Goal: Information Seeking & Learning: Learn about a topic

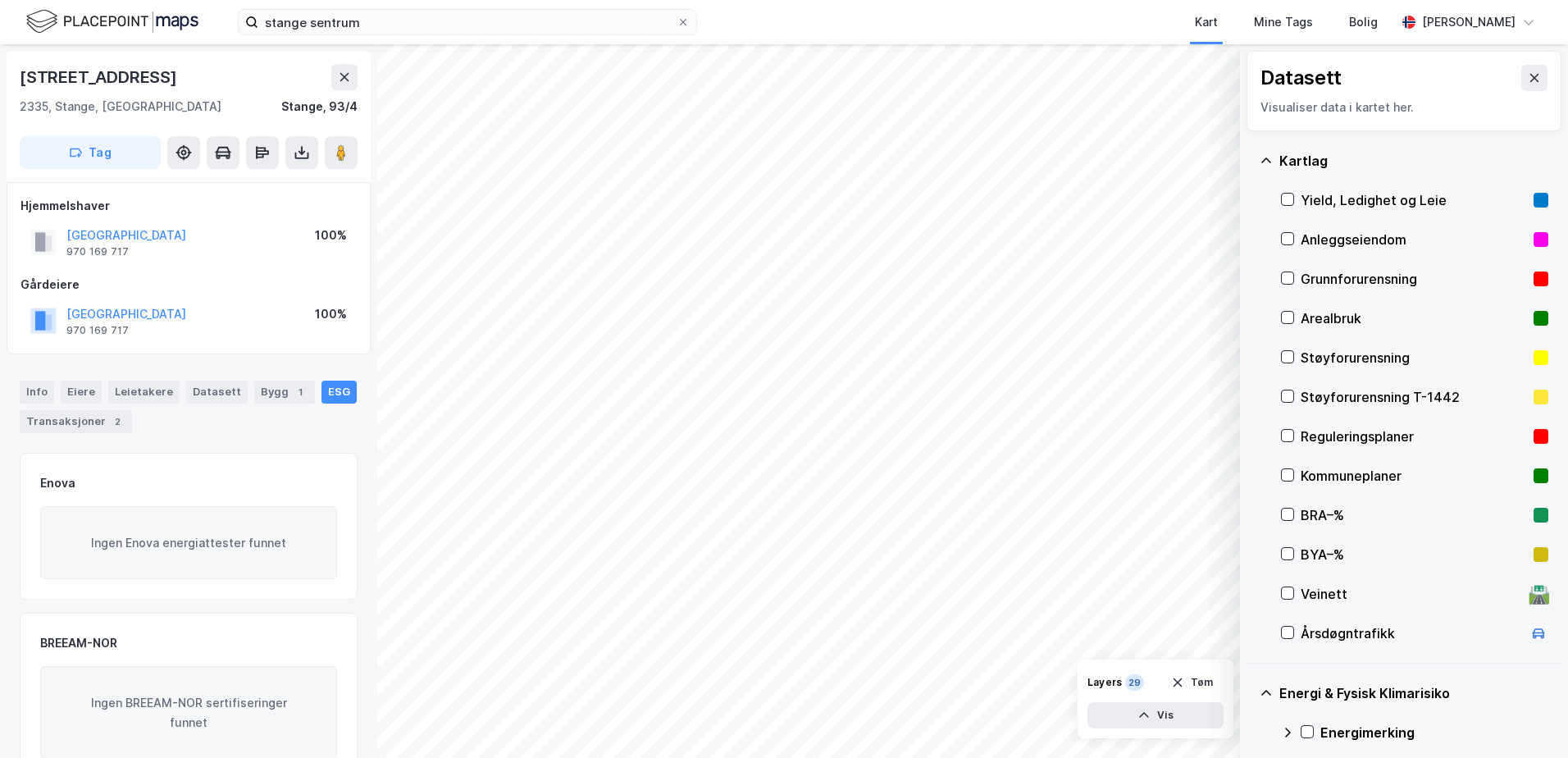
scroll to position [4, 0]
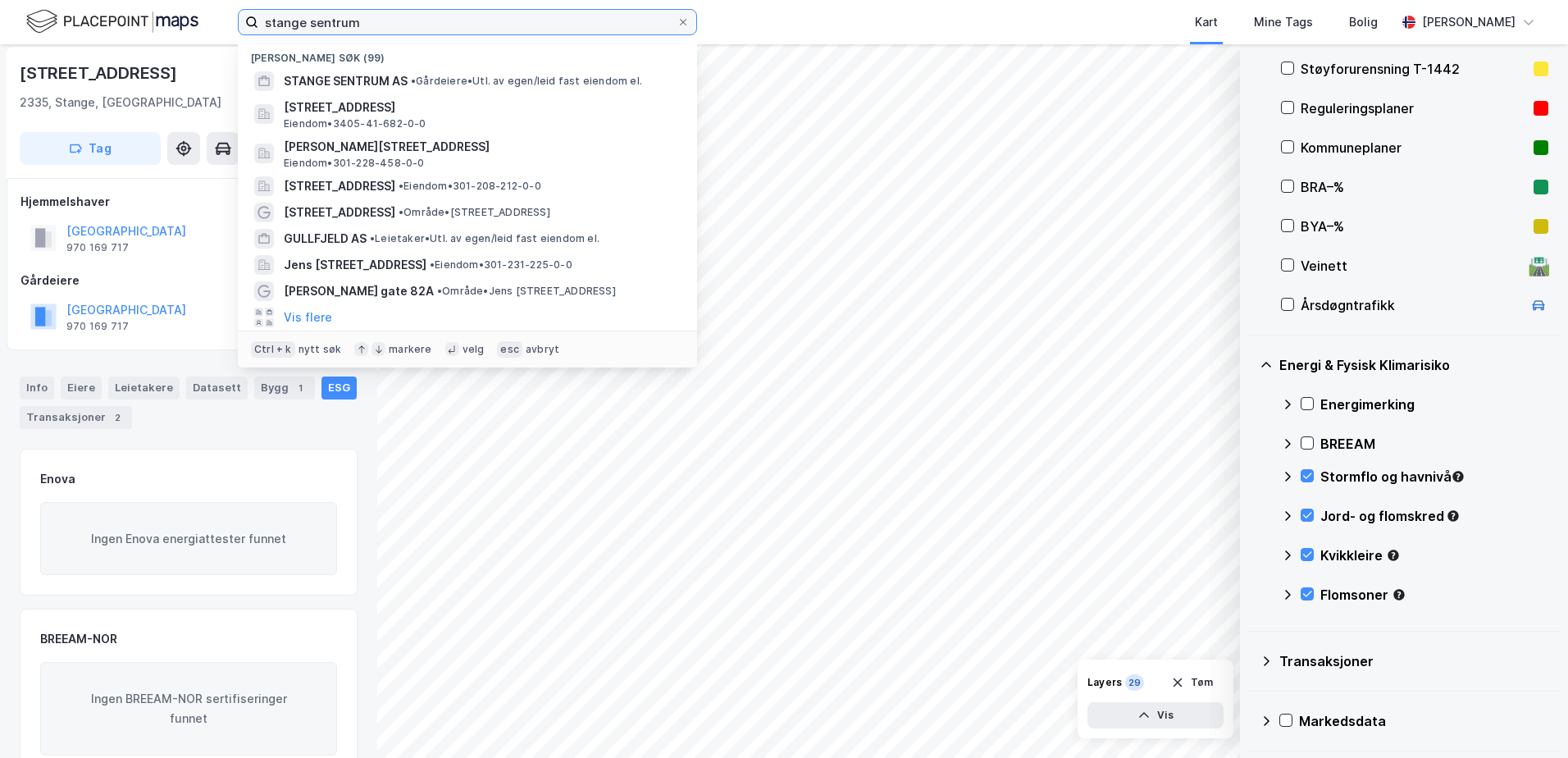
drag, startPoint x: 400, startPoint y: 24, endPoint x: 124, endPoint y: -4, distance: 277.4
click at [124, 0] on html "stange sentrum Nylige søk (99) STANGE SENTRUM AS • Gårdeiere • Utl. av egen/lei…" at bounding box center [784, 379] width 1568 height 758
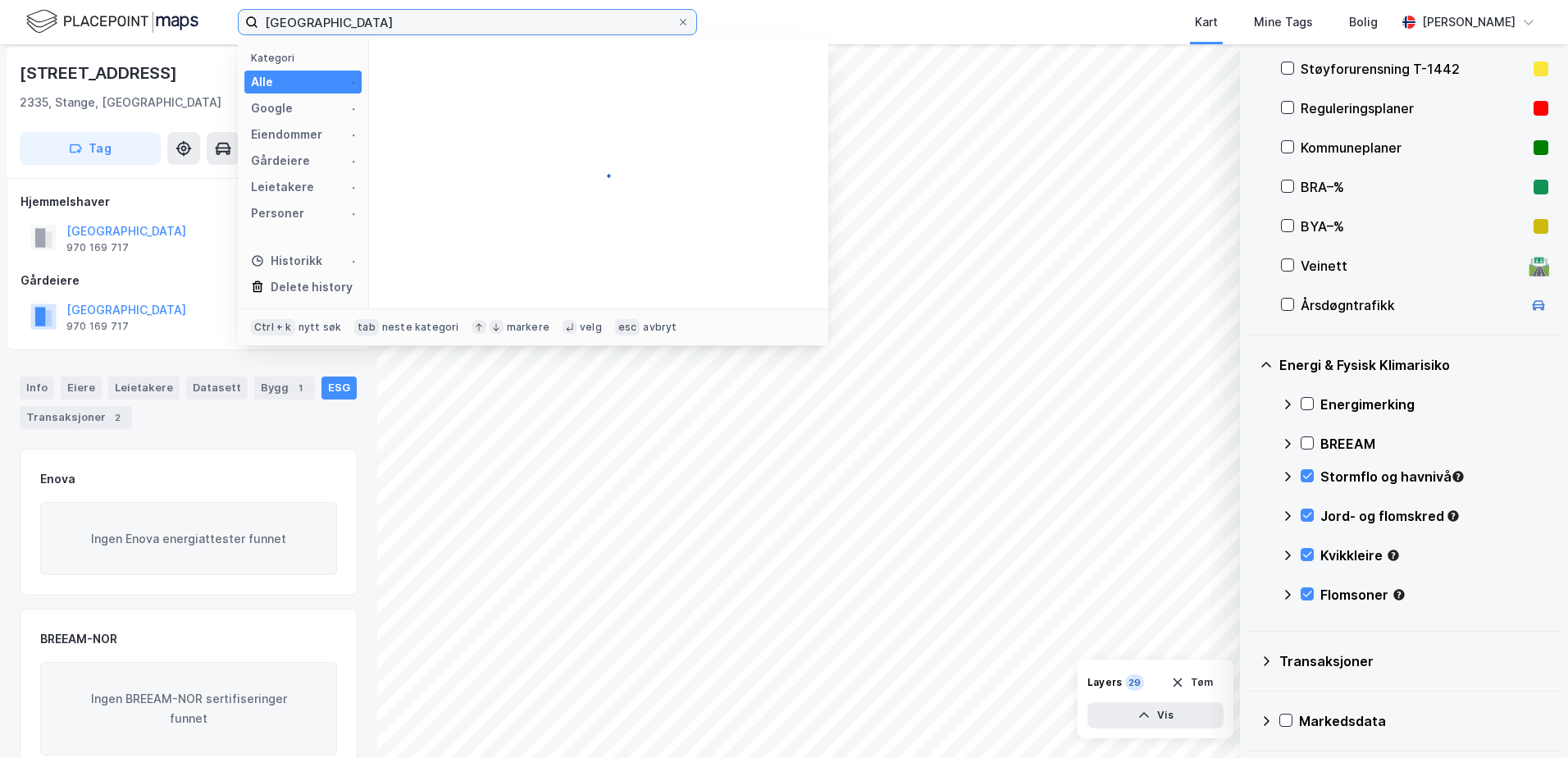
type input "[GEOGRAPHIC_DATA]"
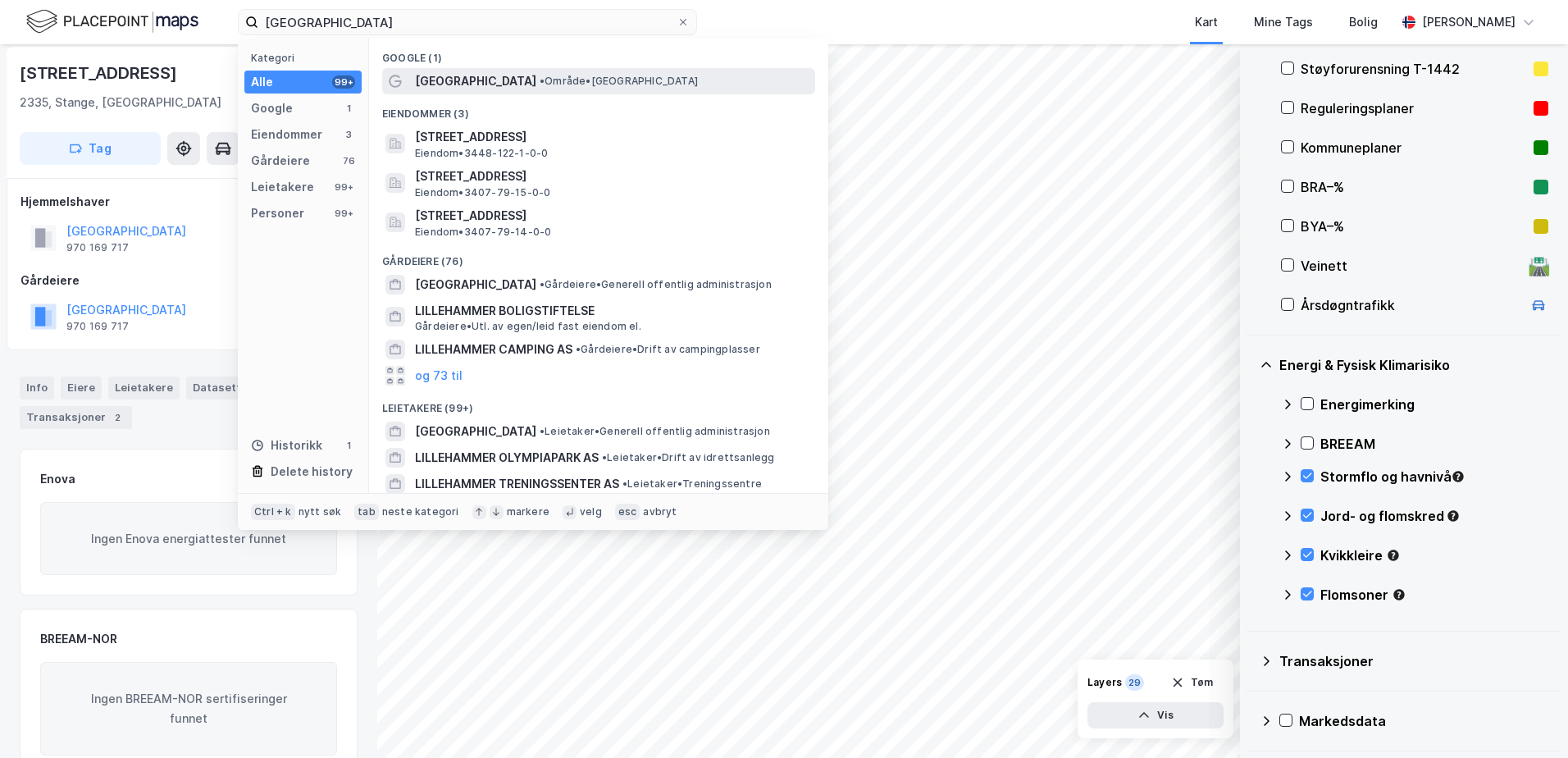
click at [454, 91] on div "Lillehammer • Område • Lillehammer" at bounding box center [599, 80] width 433 height 26
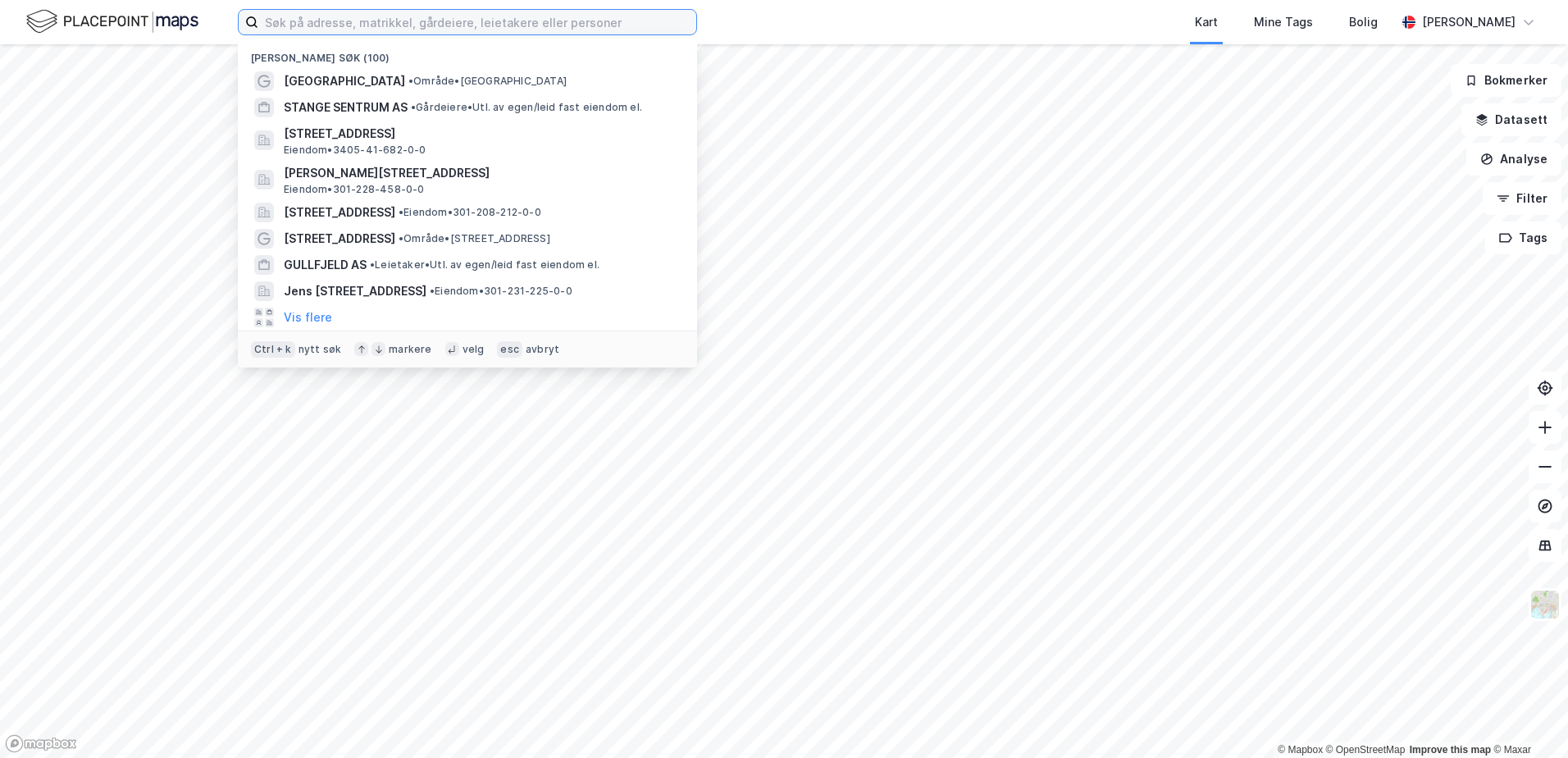
click at [390, 32] on input at bounding box center [477, 22] width 438 height 25
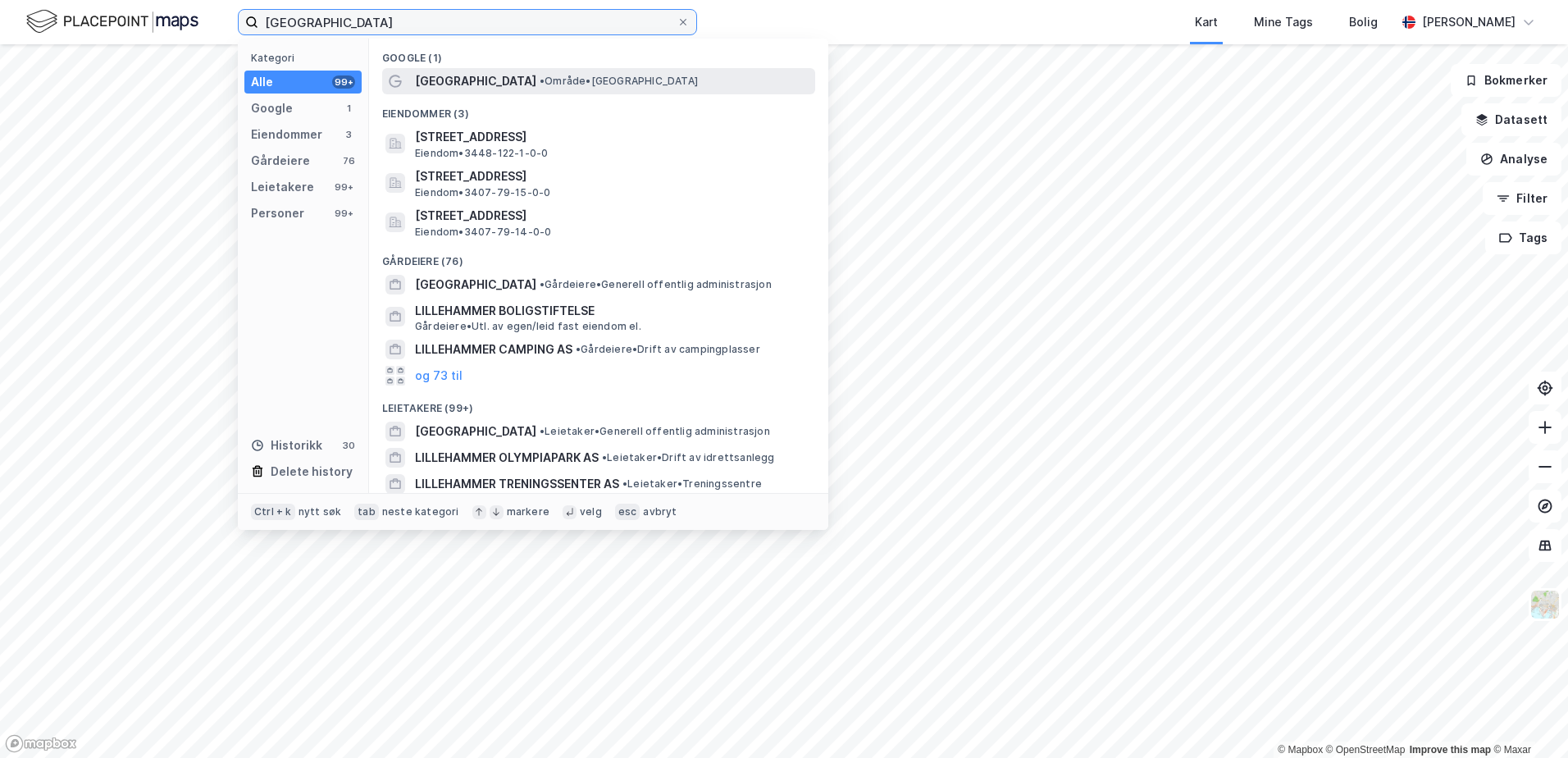
type input "[GEOGRAPHIC_DATA]"
click at [425, 78] on span "[GEOGRAPHIC_DATA]" at bounding box center [475, 80] width 121 height 19
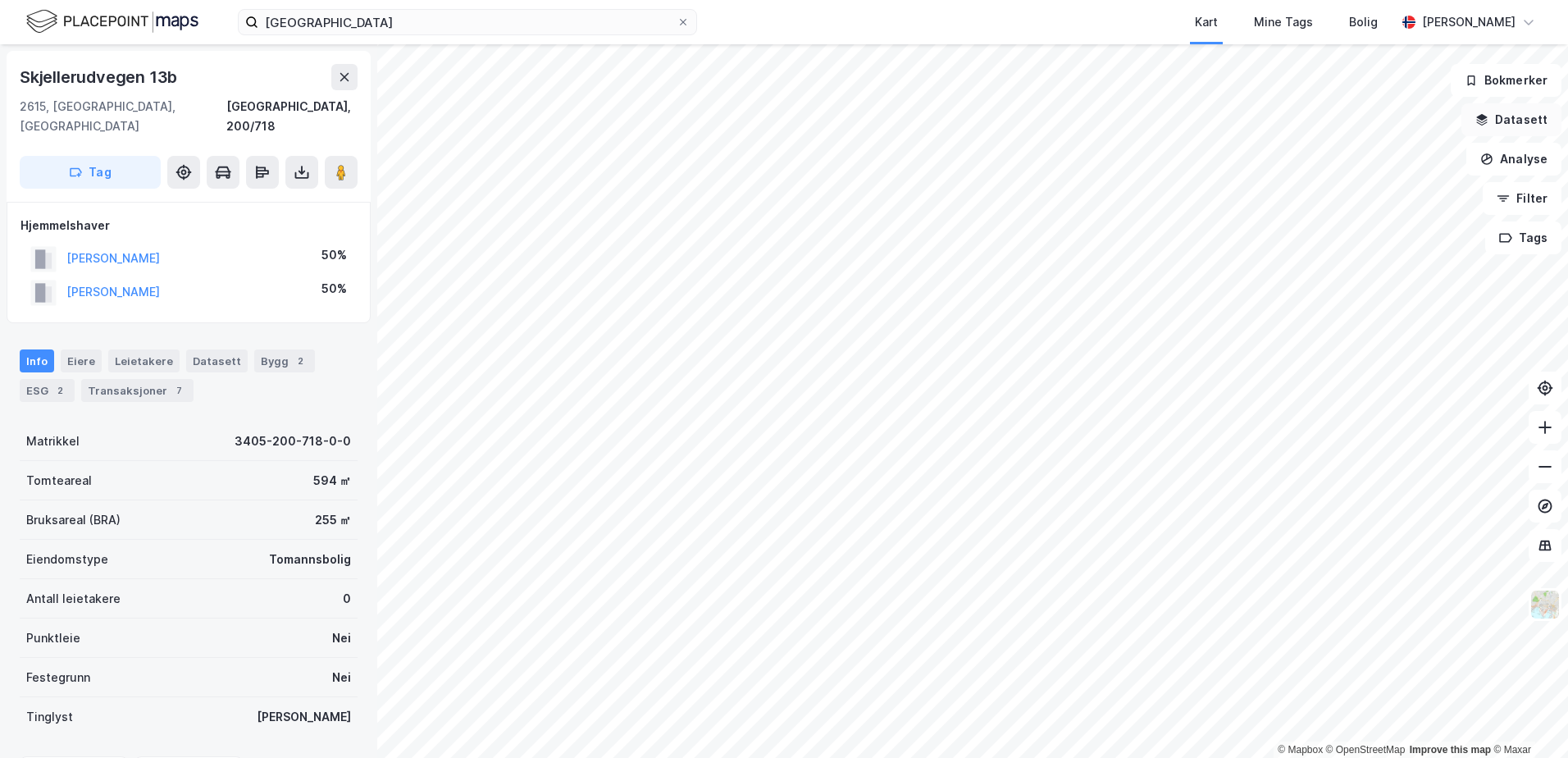
click at [1505, 122] on button "Datasett" at bounding box center [1511, 119] width 100 height 33
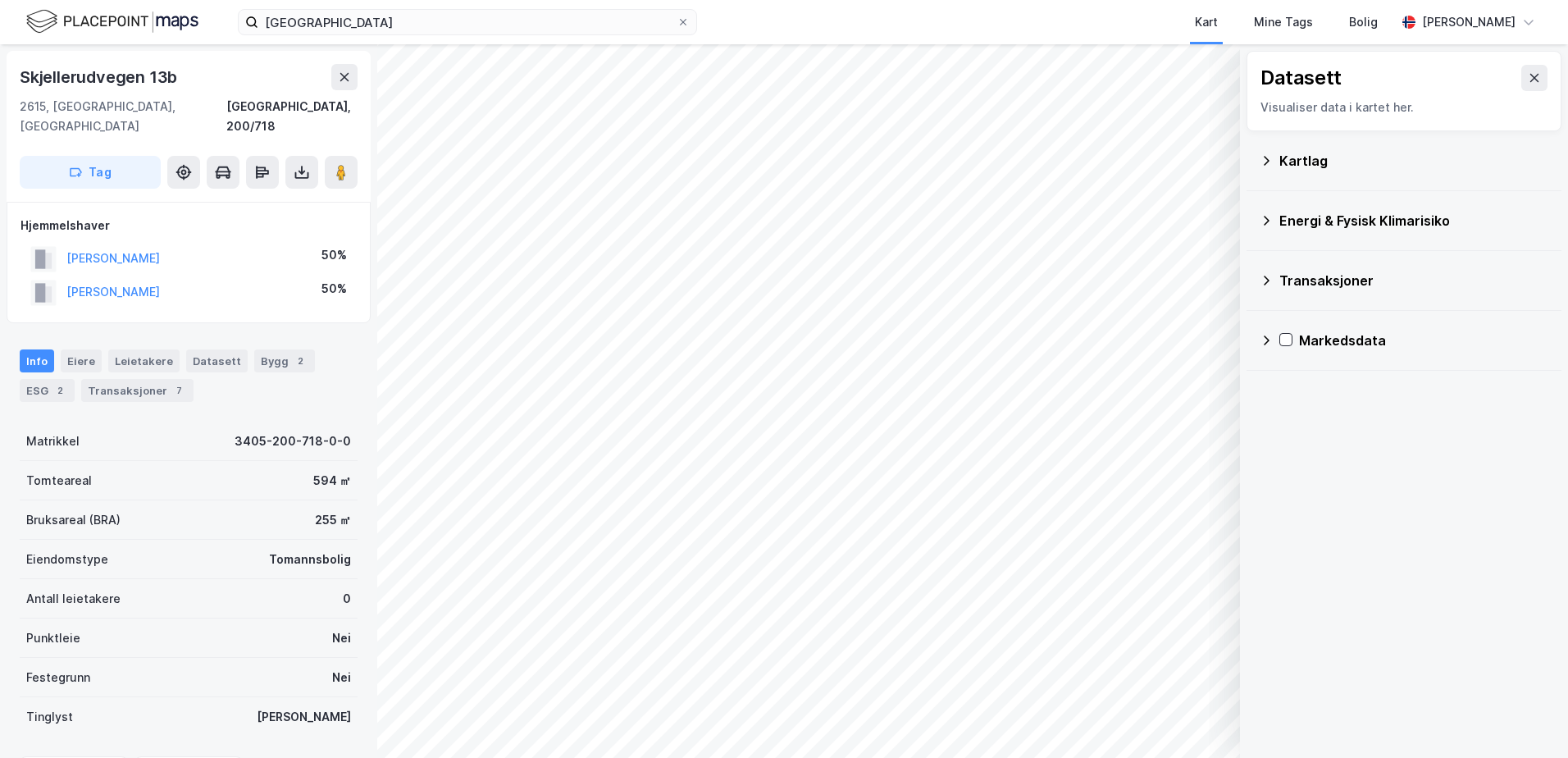
click at [1273, 228] on div "Energi & Fysisk Klimarisiko" at bounding box center [1403, 221] width 288 height 40
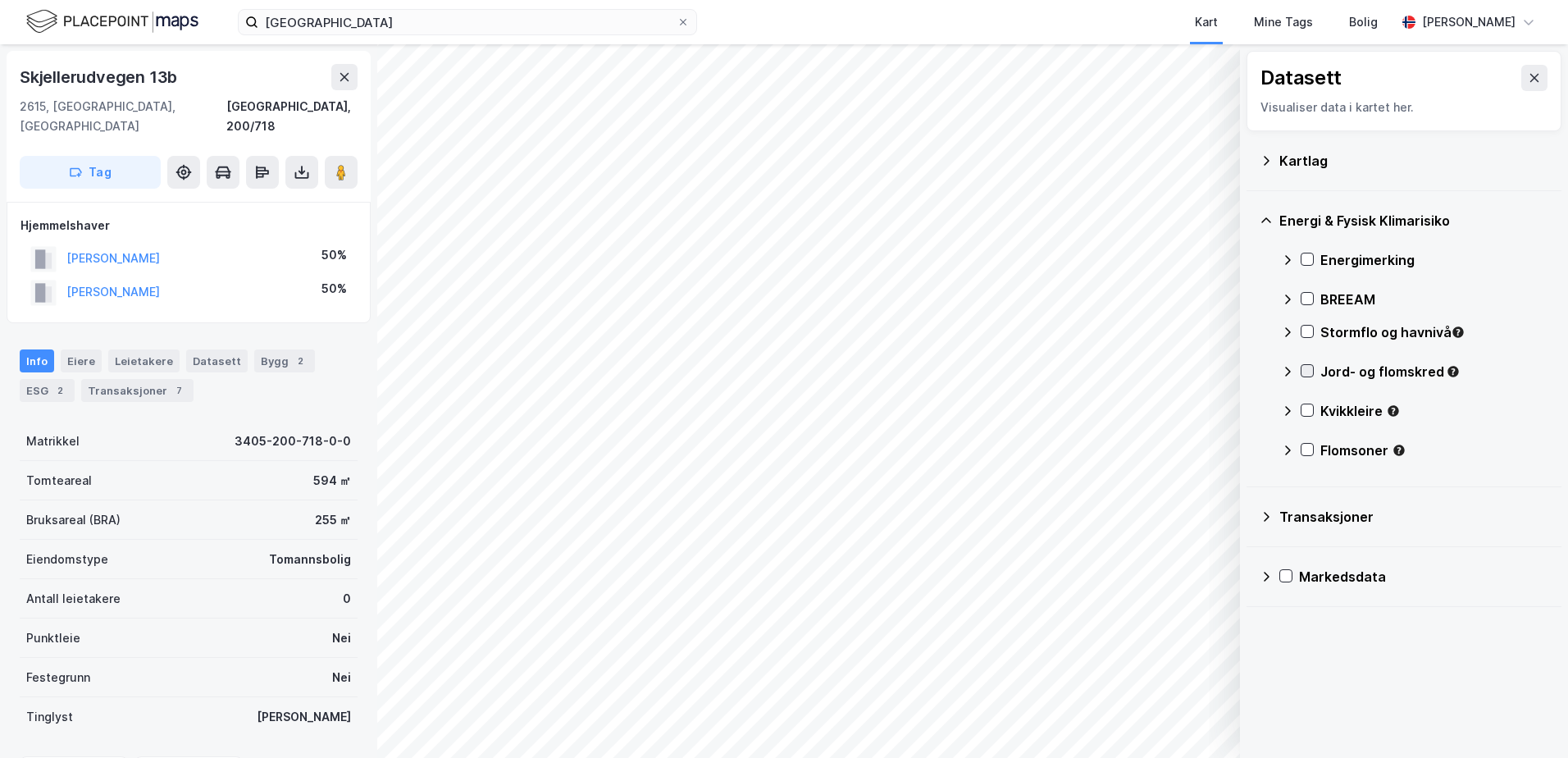
click at [1308, 376] on icon at bounding box center [1308, 371] width 12 height 12
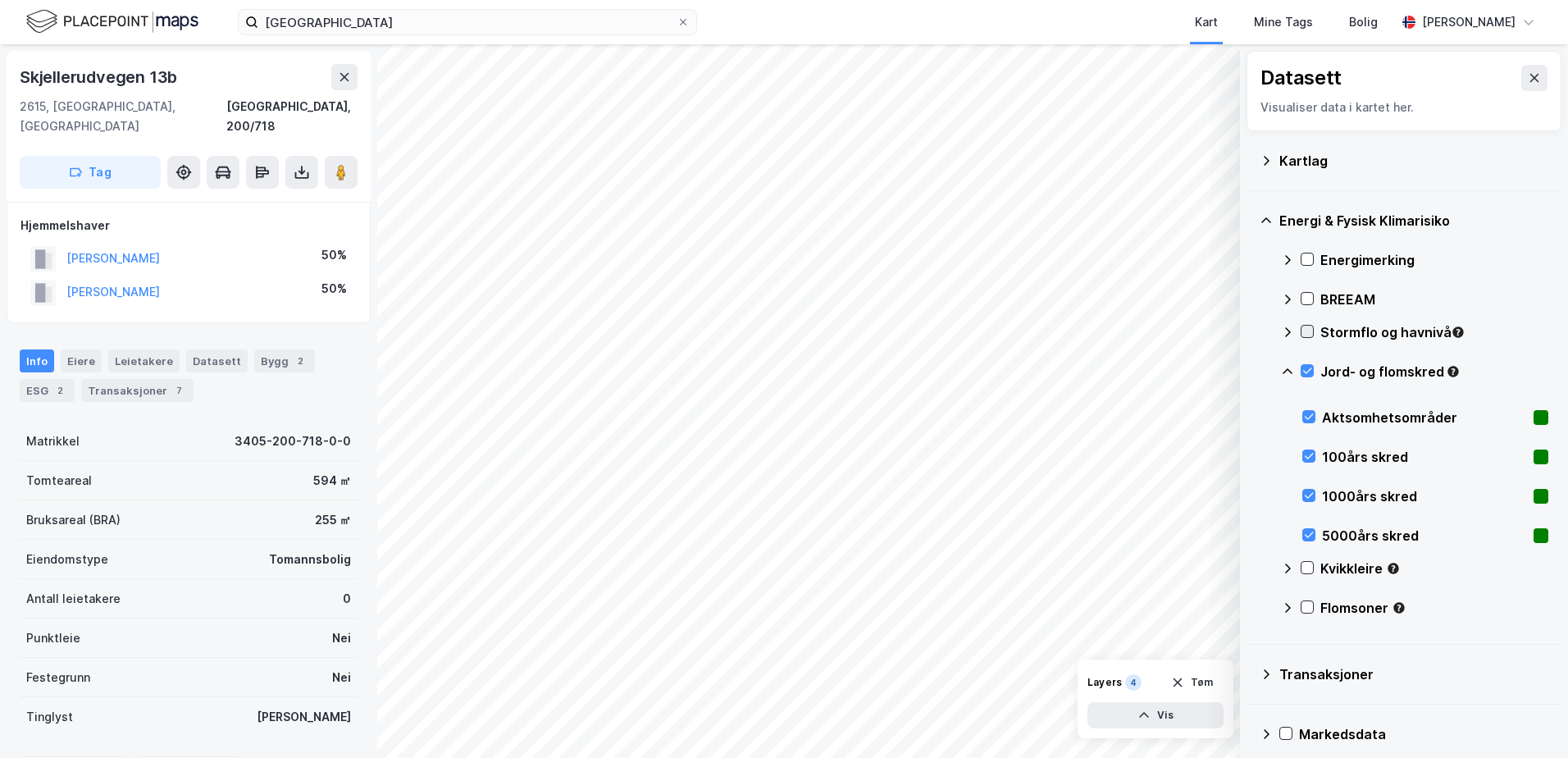
click at [1311, 332] on icon at bounding box center [1308, 332] width 12 height 12
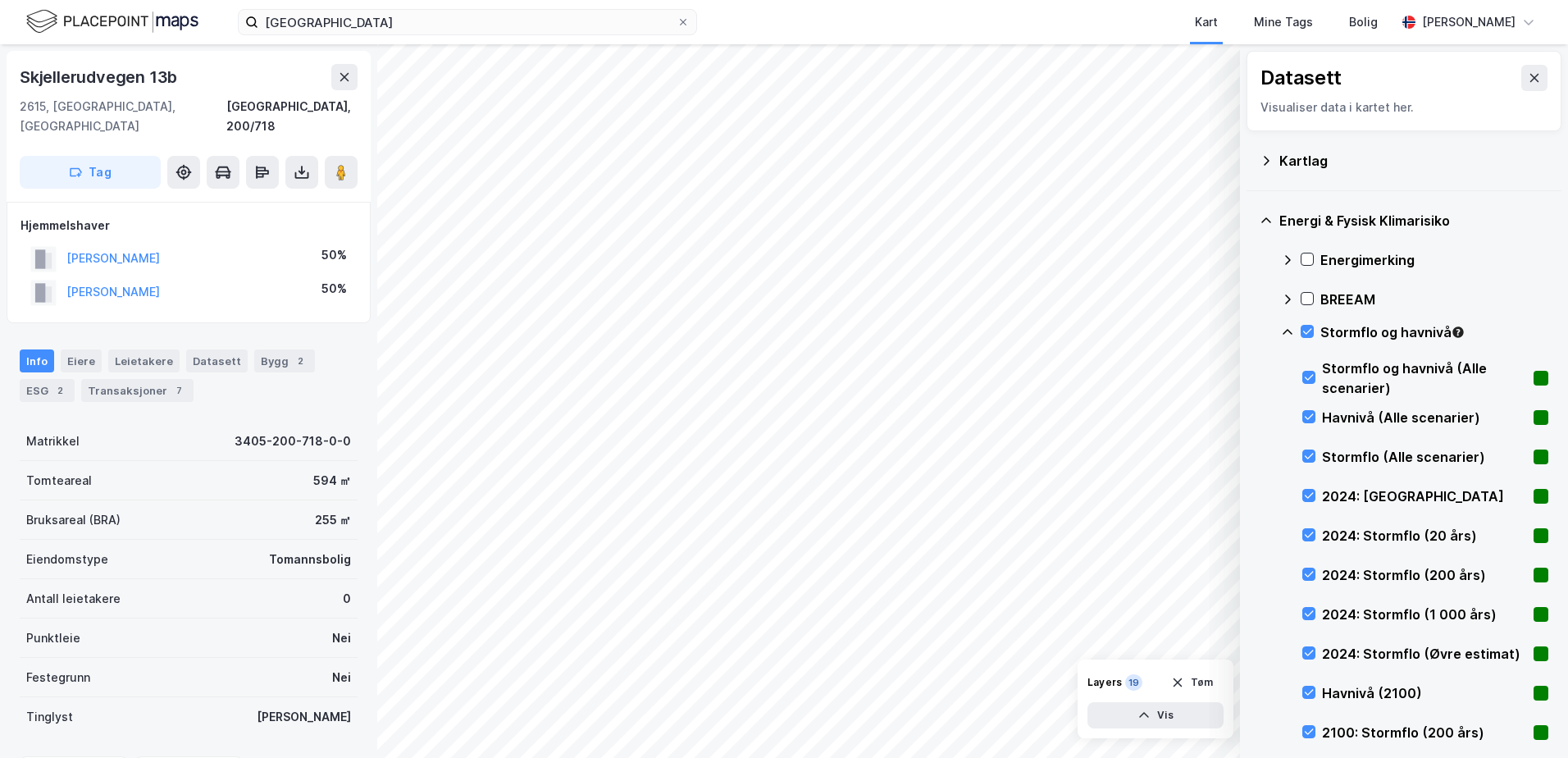
click at [1315, 332] on div "Stormflo og havnivå" at bounding box center [1415, 338] width 267 height 40
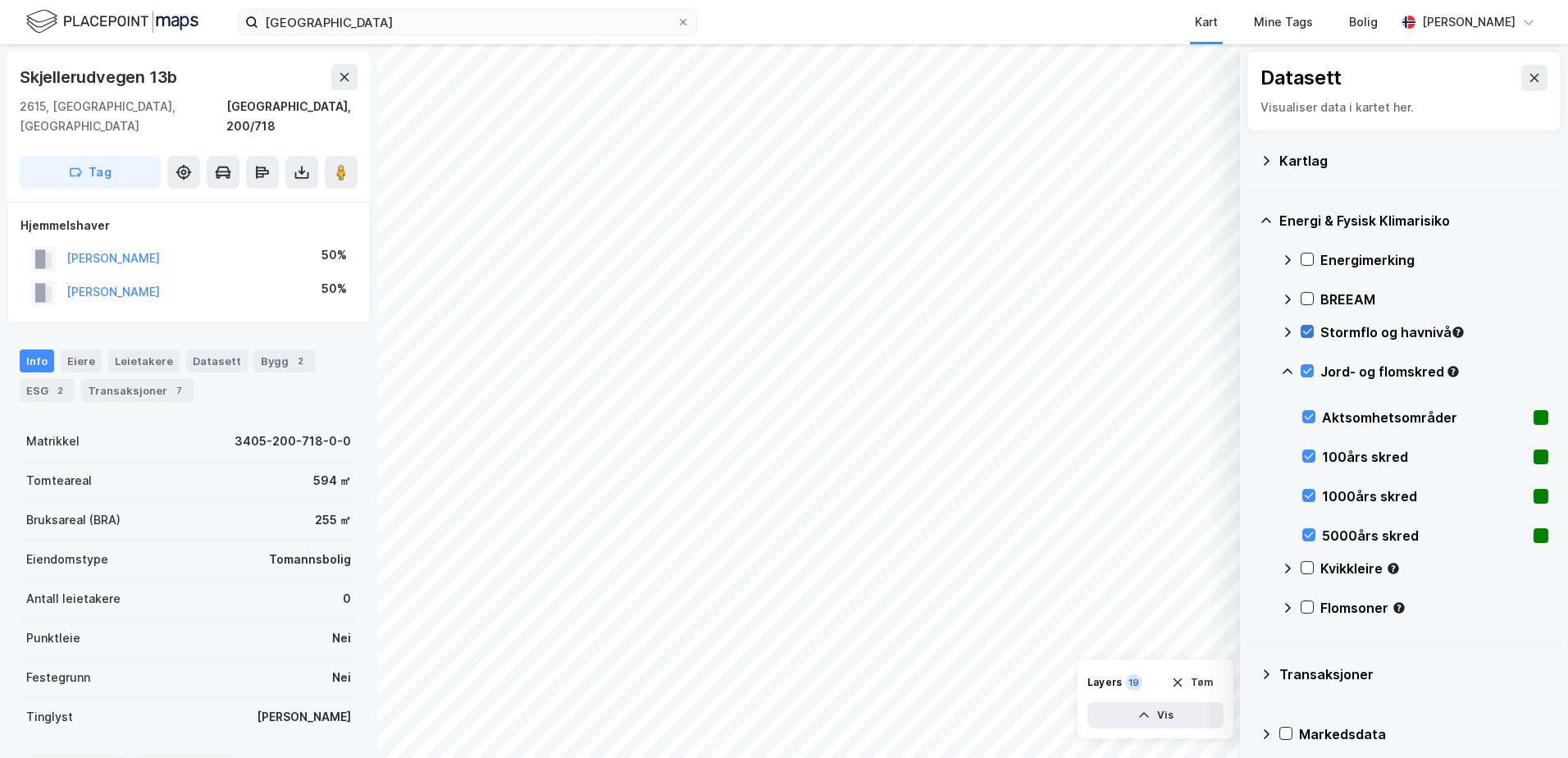
click at [1308, 332] on icon at bounding box center [1308, 332] width 9 height 6
click at [1287, 329] on icon at bounding box center [1287, 332] width 6 height 10
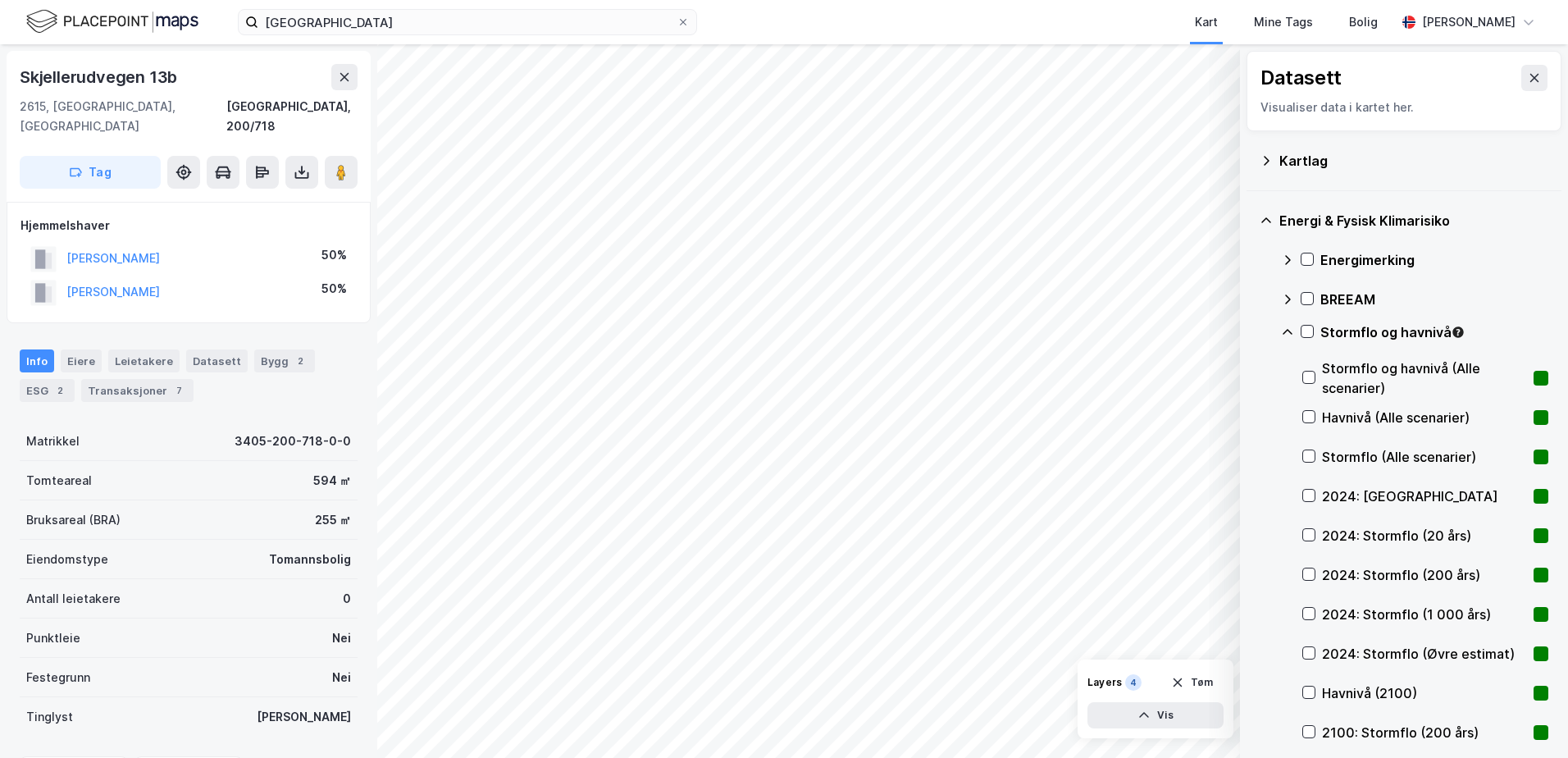
click at [1283, 330] on icon at bounding box center [1288, 332] width 14 height 14
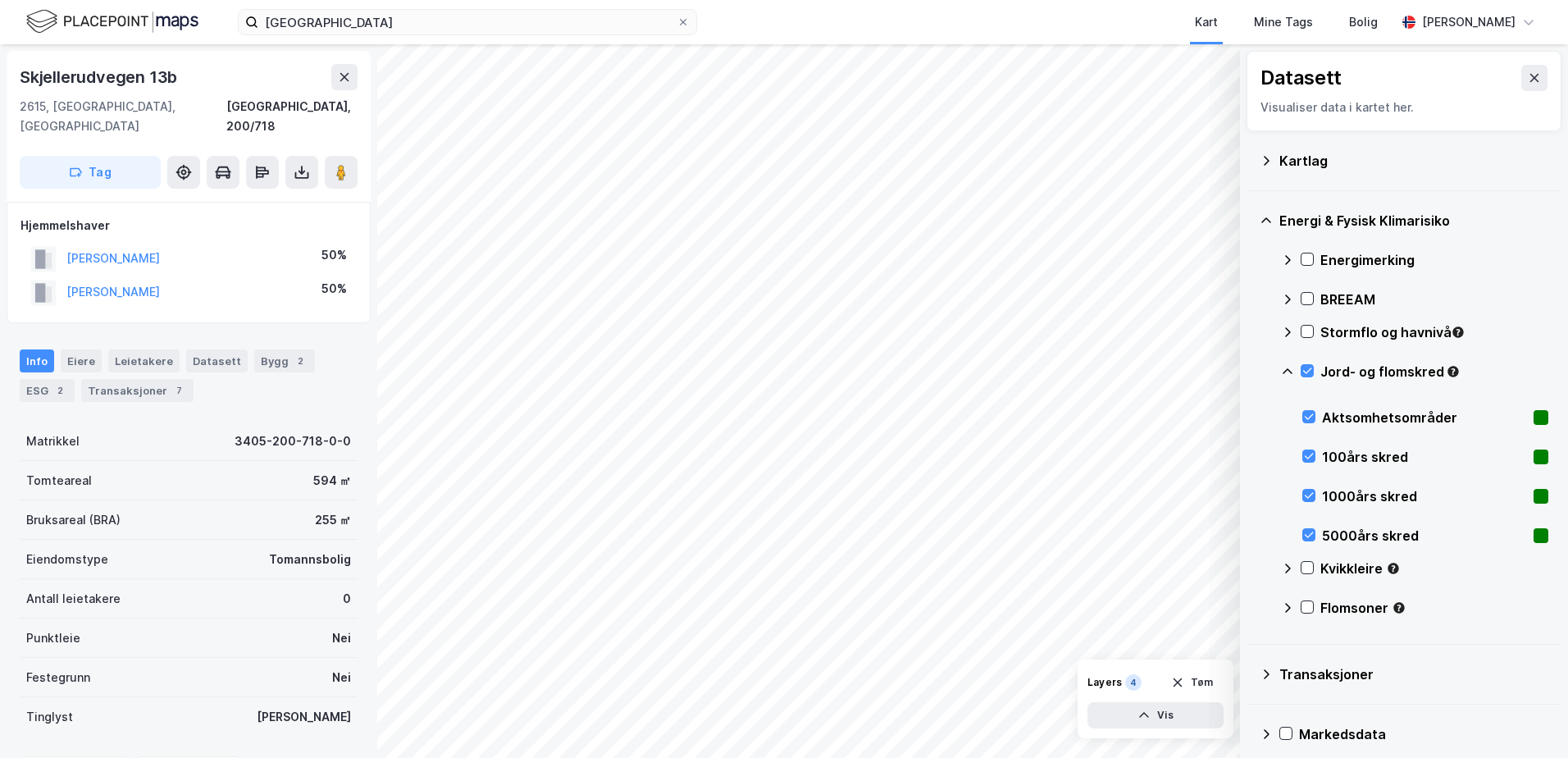
click at [1292, 366] on icon at bounding box center [1288, 371] width 14 height 14
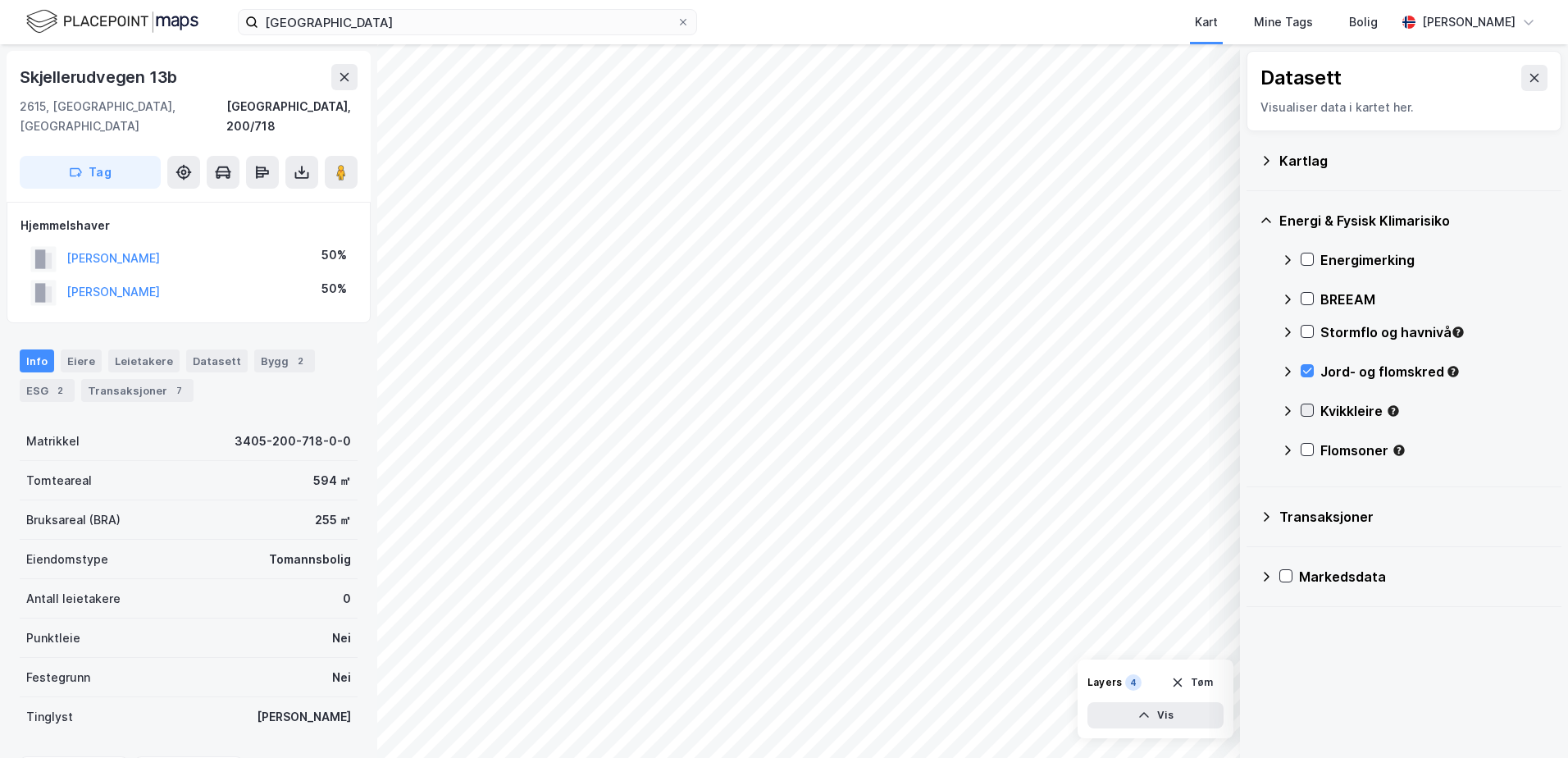
click at [1308, 412] on icon at bounding box center [1308, 410] width 12 height 12
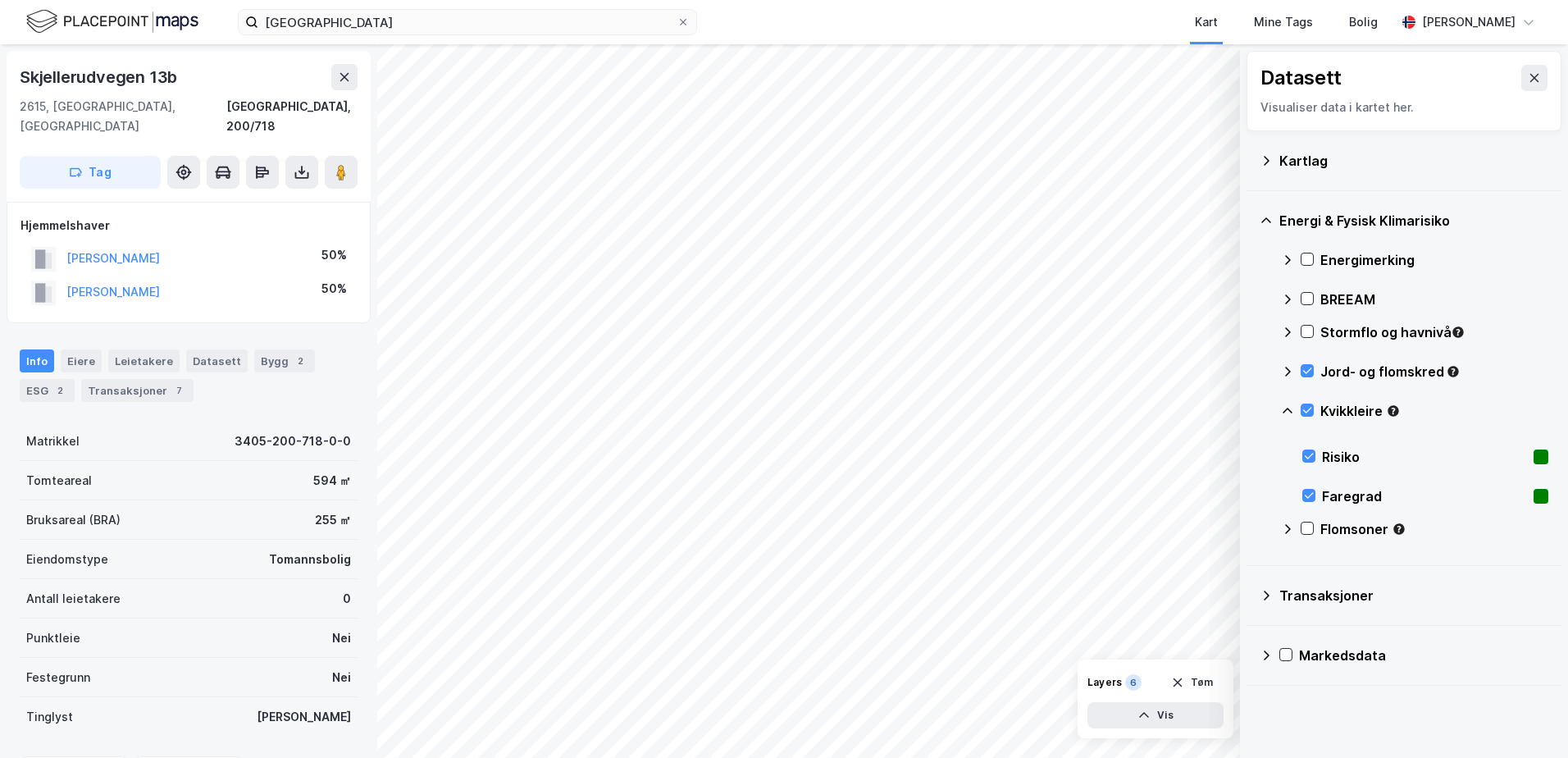
click at [1290, 408] on icon at bounding box center [1288, 411] width 14 height 14
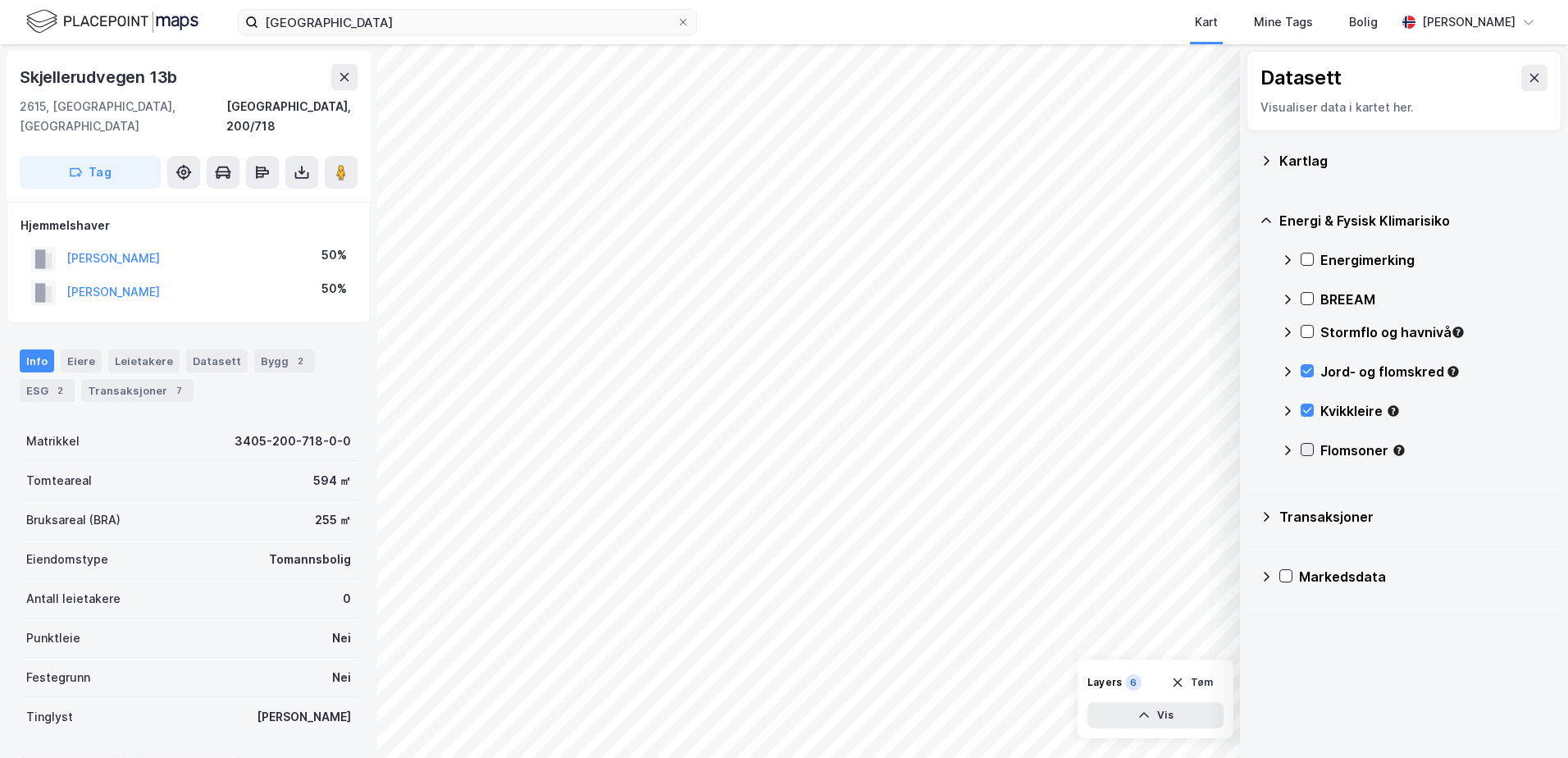
click at [1305, 450] on icon at bounding box center [1308, 449] width 9 height 6
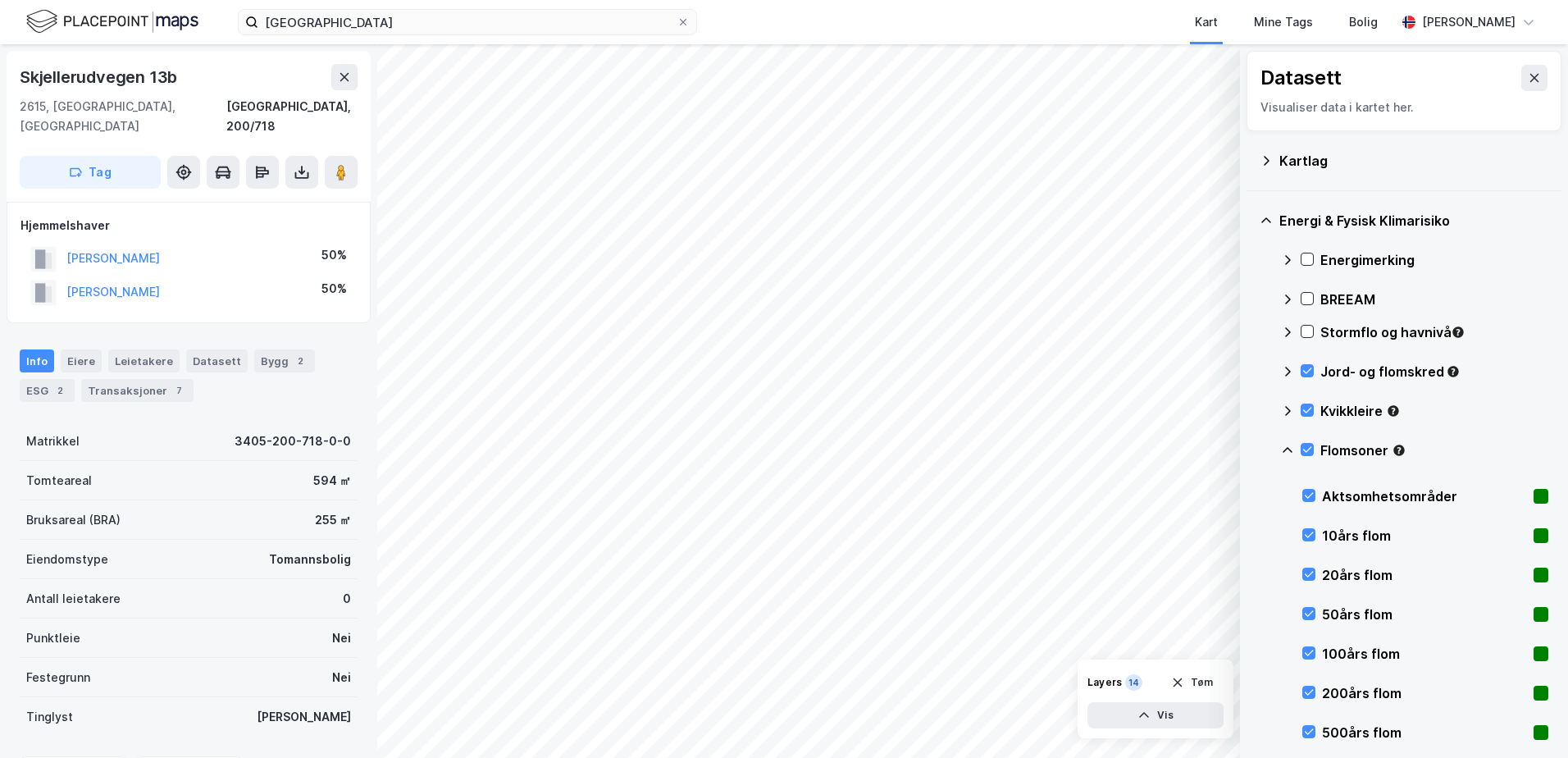
click at [1281, 448] on icon at bounding box center [1288, 451] width 14 height 14
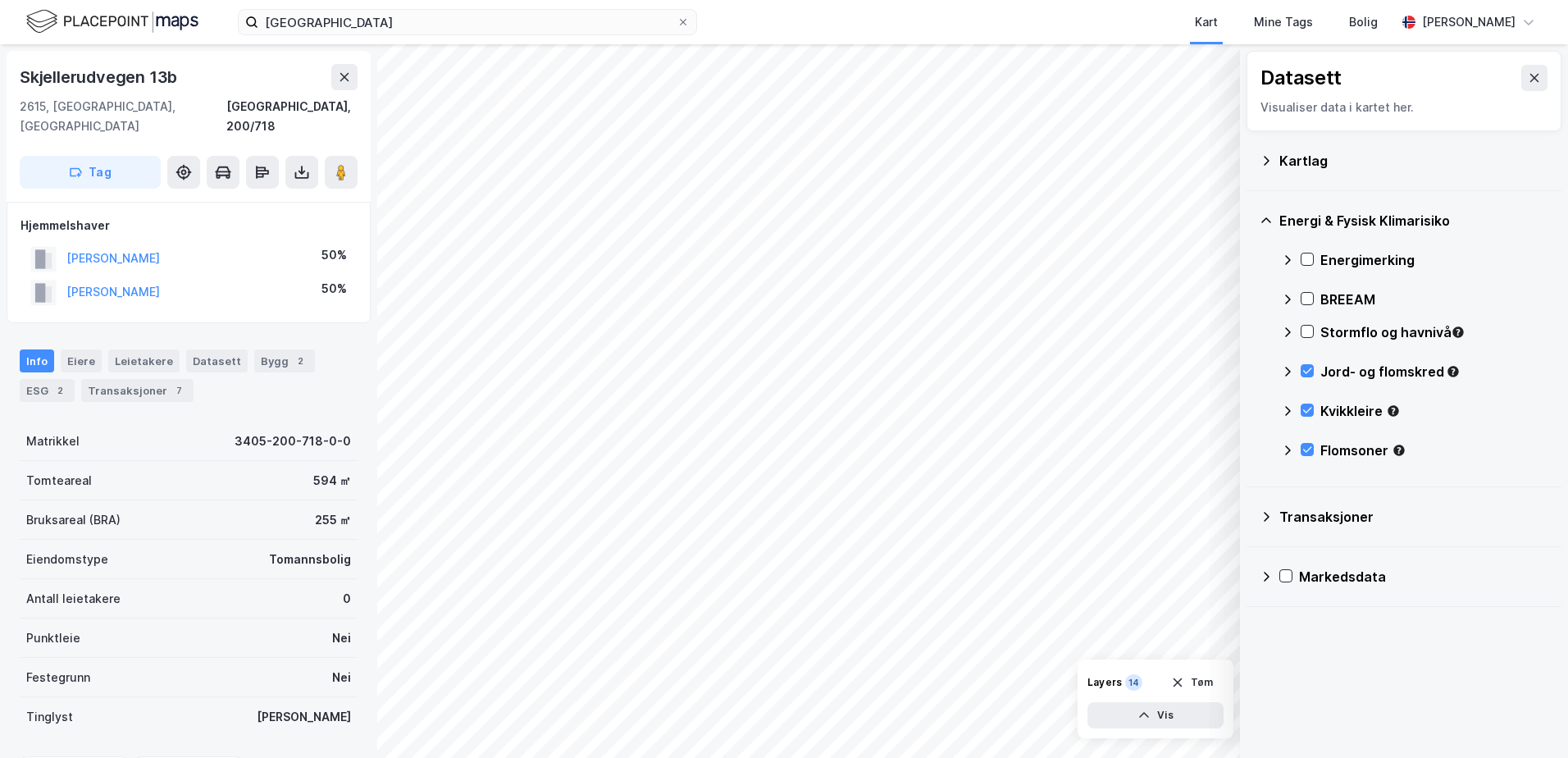
click at [1281, 448] on icon at bounding box center [1288, 451] width 14 height 14
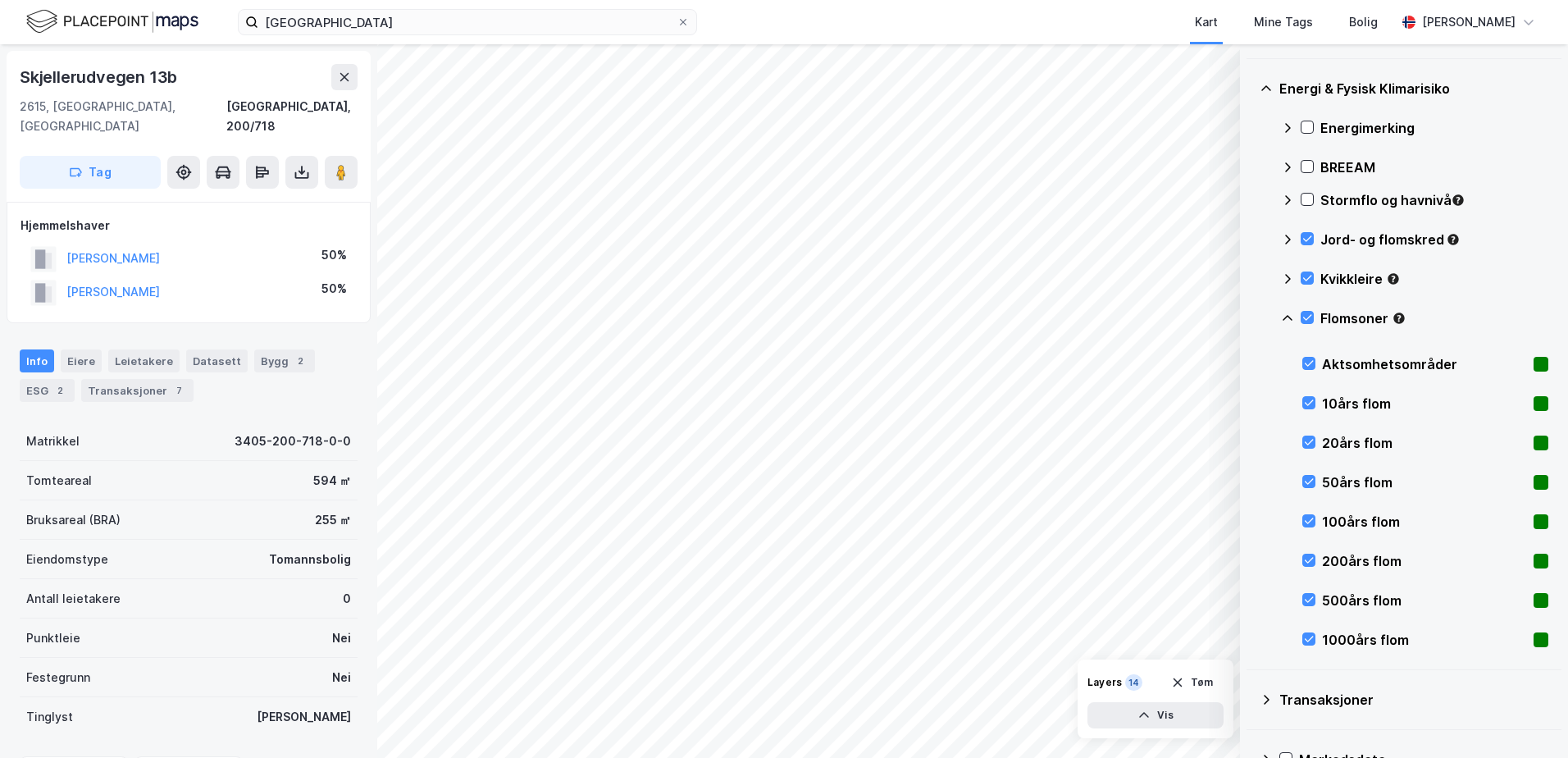
scroll to position [171, 0]
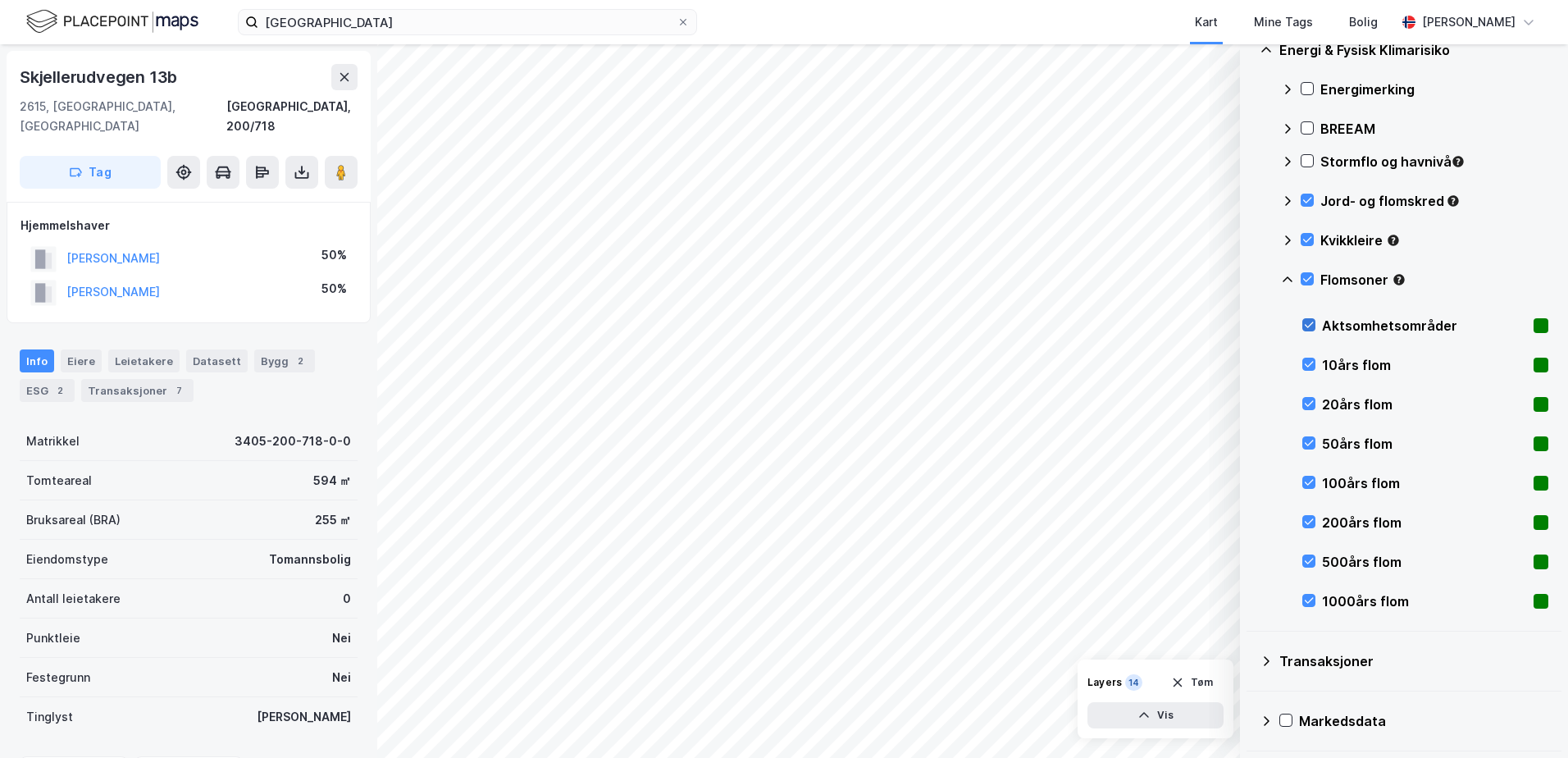
click at [1312, 325] on icon at bounding box center [1309, 325] width 12 height 12
click at [1300, 602] on div "Energimerking BREEAM Stormflo og havnivå Jord- og flomskred Kvikkleire Flomsone…" at bounding box center [1415, 345] width 267 height 552
click at [1313, 360] on icon at bounding box center [1309, 365] width 12 height 12
click at [1310, 398] on icon at bounding box center [1309, 404] width 12 height 12
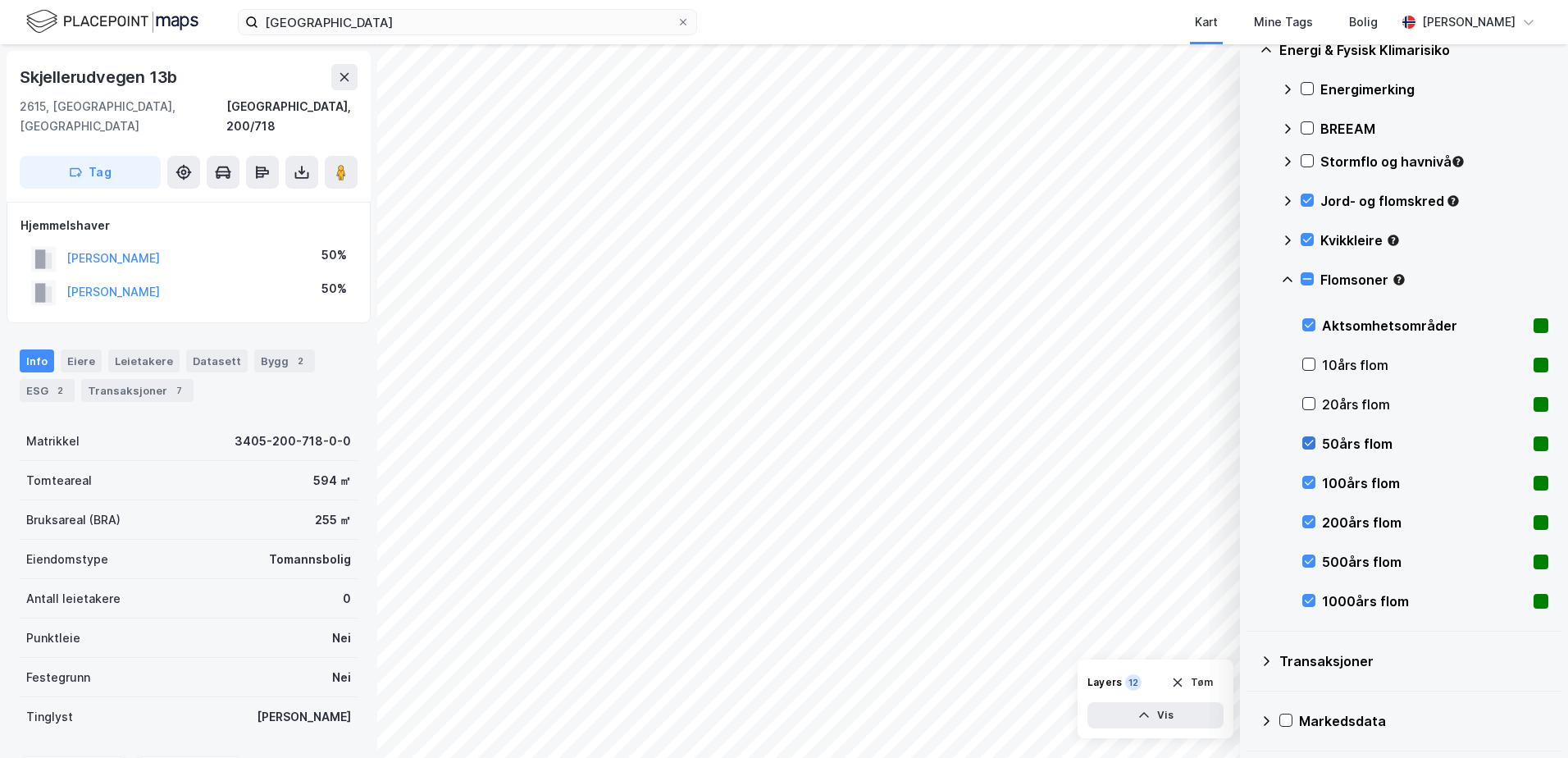
click at [1310, 443] on icon at bounding box center [1309, 443] width 9 height 6
click at [1310, 475] on div "100års flom" at bounding box center [1425, 483] width 246 height 40
click at [1309, 520] on icon at bounding box center [1309, 522] width 12 height 12
click at [1308, 559] on icon at bounding box center [1309, 561] width 12 height 12
click at [1311, 594] on div "1000års flom" at bounding box center [1425, 601] width 246 height 40
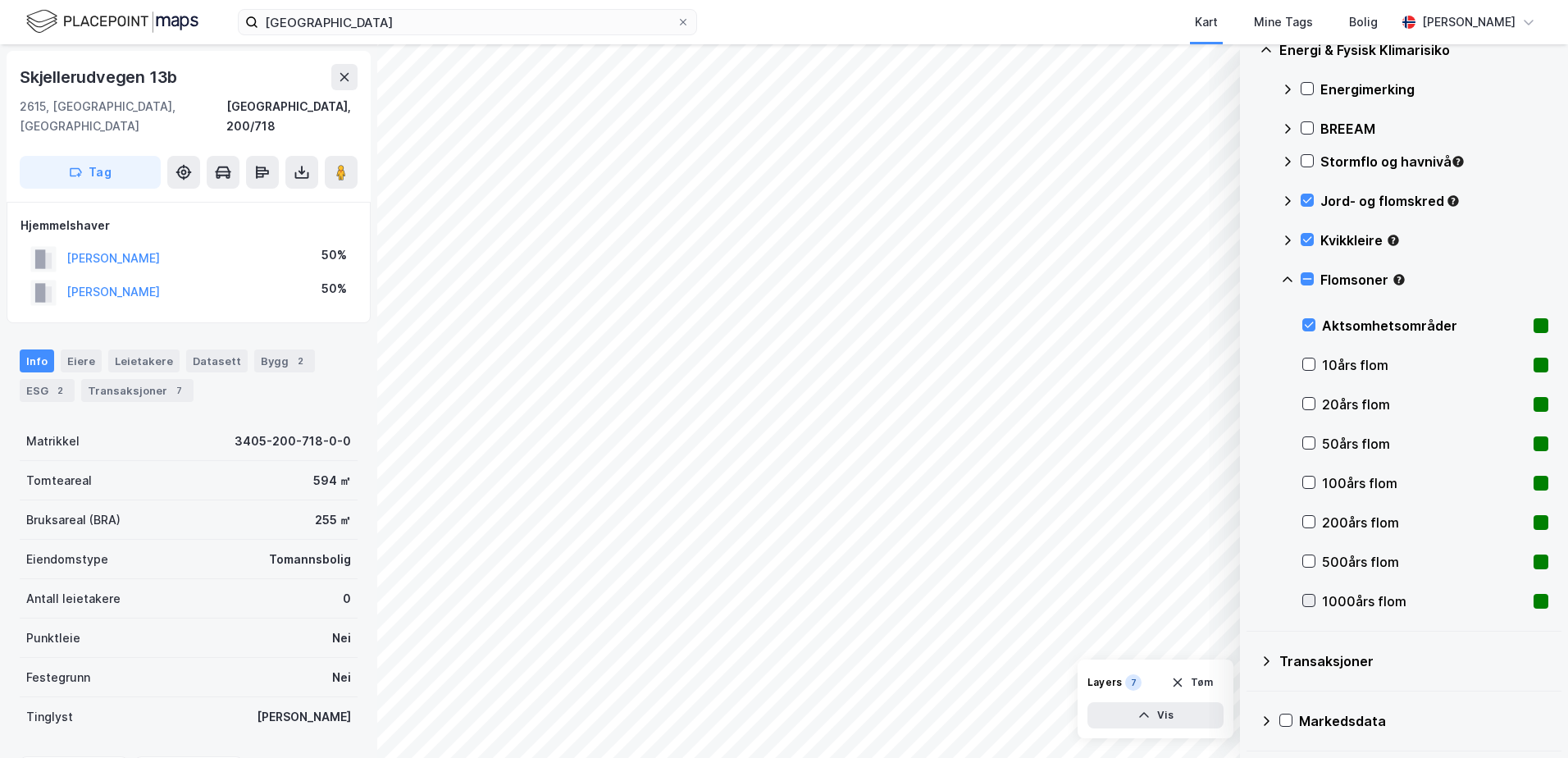
click at [1308, 596] on icon at bounding box center [1309, 601] width 12 height 12
click at [1304, 565] on icon at bounding box center [1309, 561] width 12 height 12
click at [1303, 529] on div at bounding box center [1309, 522] width 14 height 14
click at [1307, 472] on div "100års flom" at bounding box center [1425, 483] width 246 height 40
click at [1308, 447] on icon at bounding box center [1309, 443] width 12 height 12
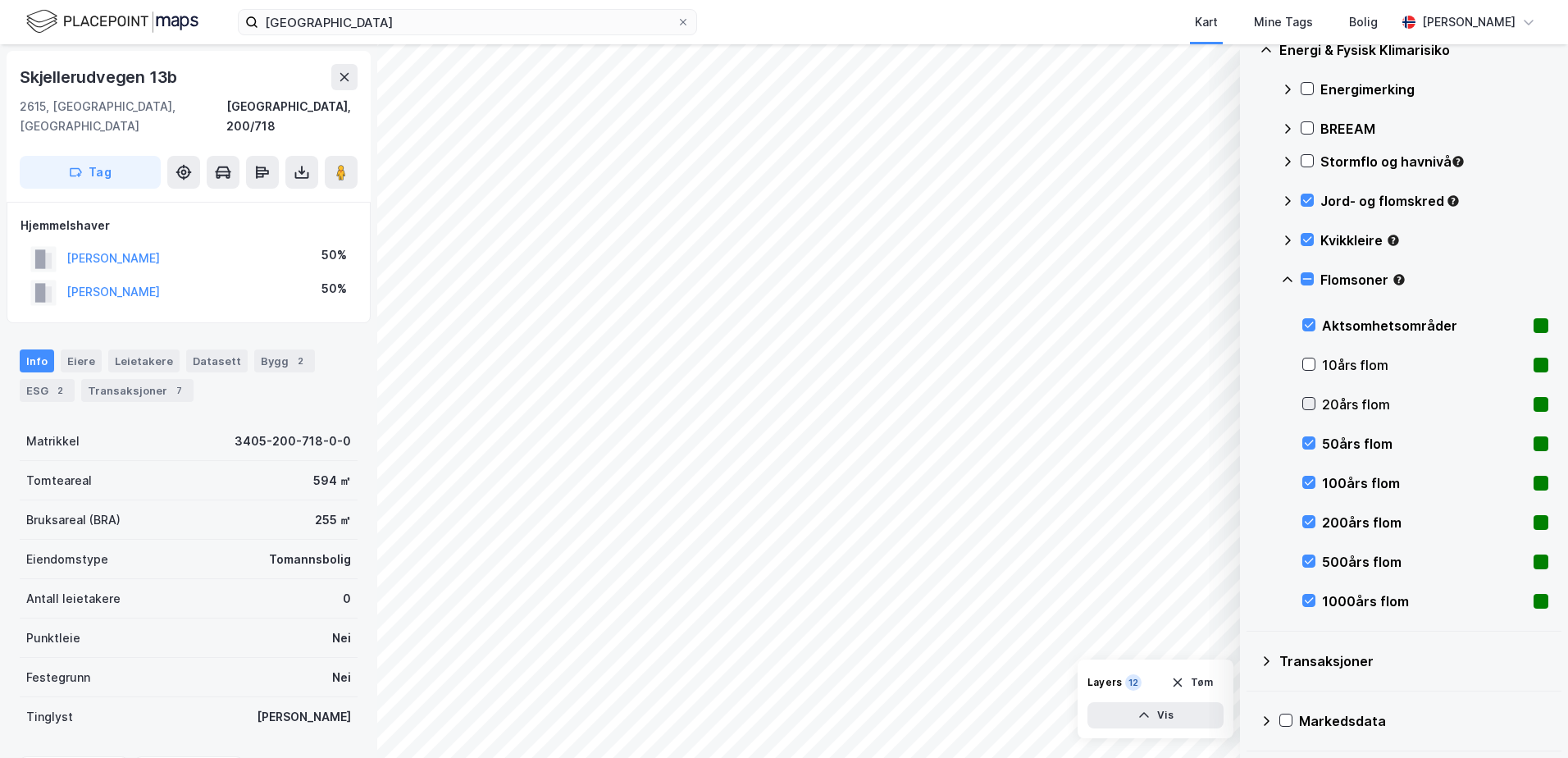
click at [1310, 400] on icon at bounding box center [1309, 404] width 12 height 12
click at [1311, 369] on icon at bounding box center [1309, 365] width 12 height 12
click at [1306, 159] on icon at bounding box center [1308, 161] width 12 height 12
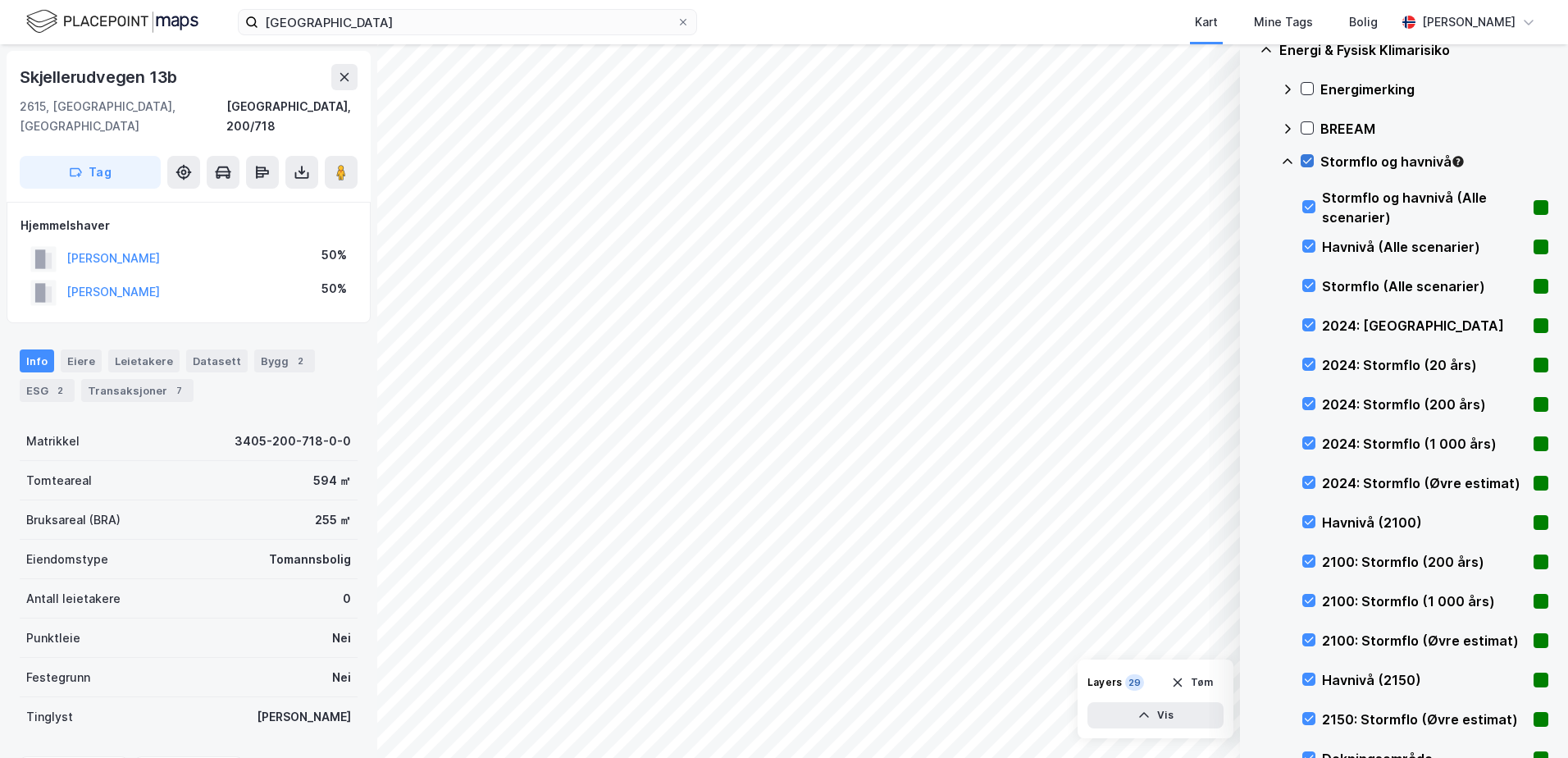
click at [1309, 156] on icon at bounding box center [1308, 161] width 12 height 12
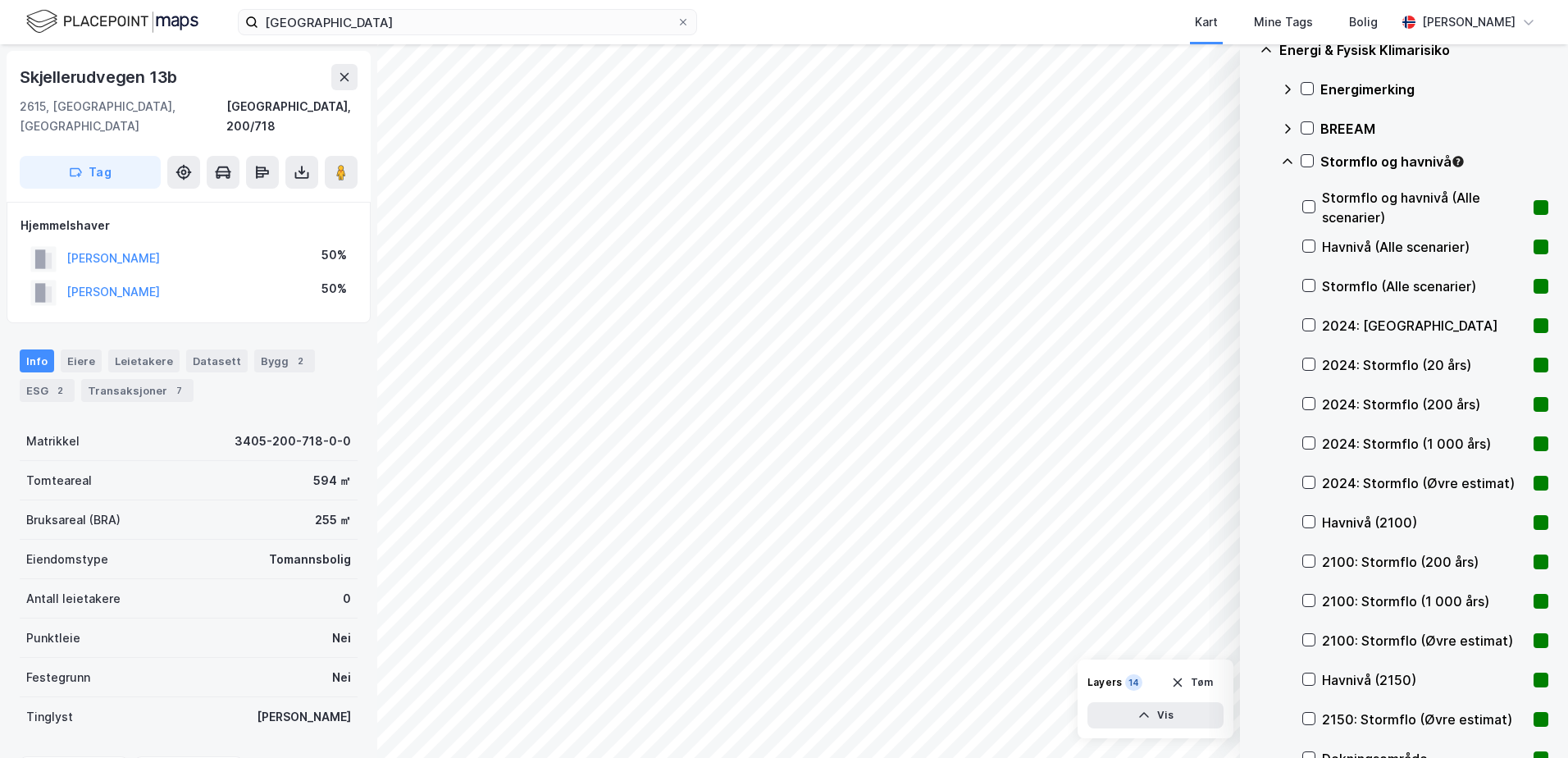
click at [1286, 168] on icon at bounding box center [1288, 162] width 14 height 14
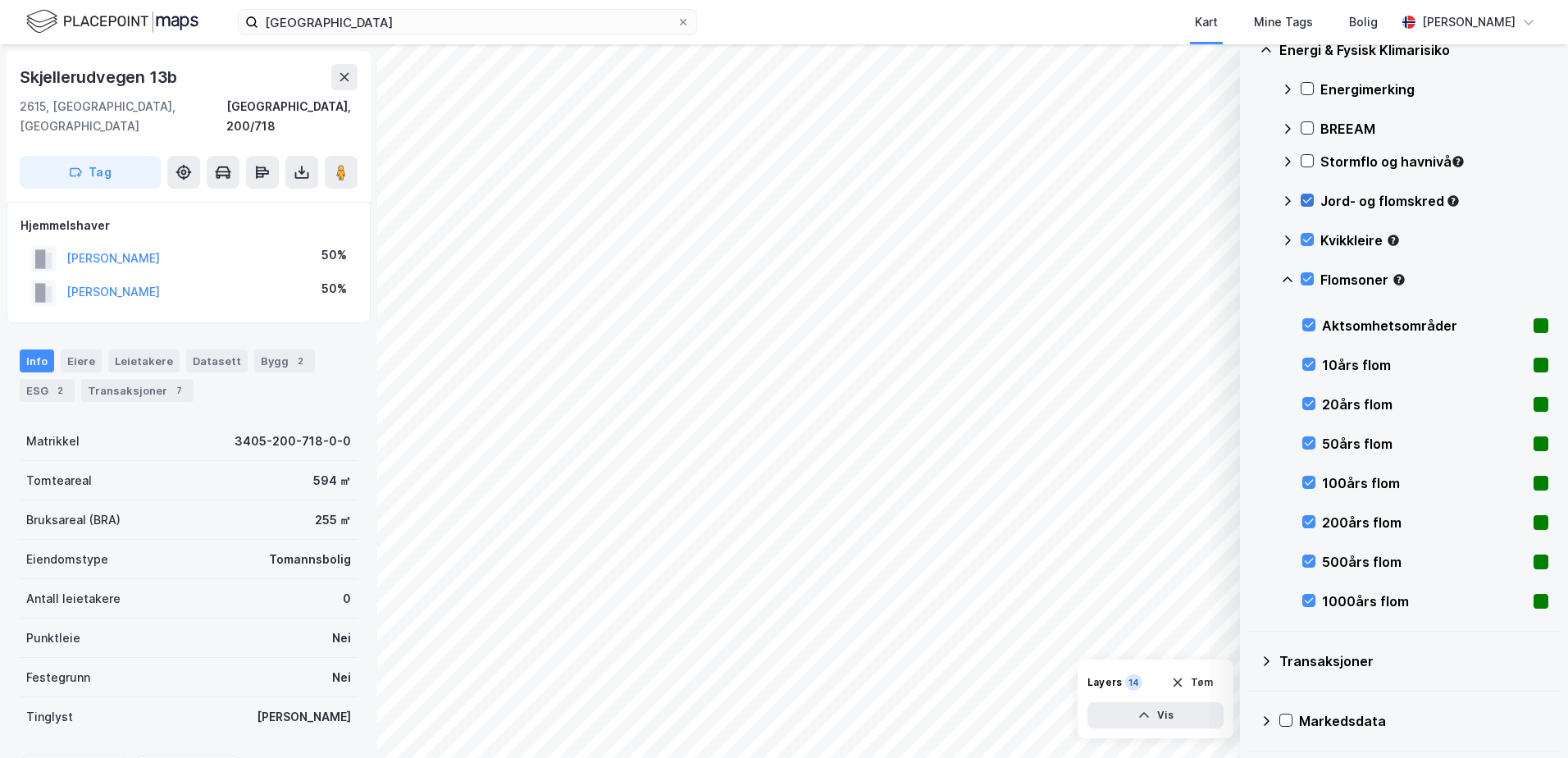
click at [1307, 198] on icon at bounding box center [1308, 200] width 12 height 12
click at [1307, 247] on div at bounding box center [1308, 239] width 14 height 14
click at [1302, 277] on icon at bounding box center [1308, 279] width 12 height 12
